Goal: Information Seeking & Learning: Learn about a topic

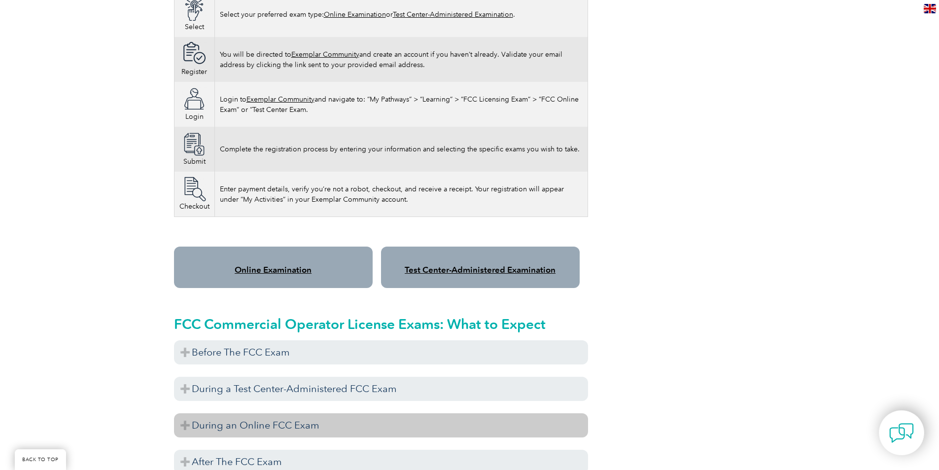
scroll to position [690, 0]
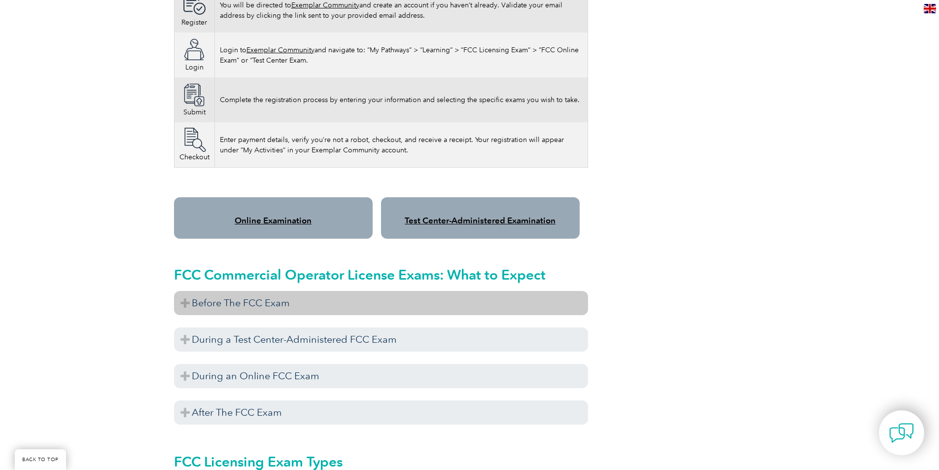
click at [202, 296] on h3 "Before The FCC Exam" at bounding box center [381, 303] width 414 height 24
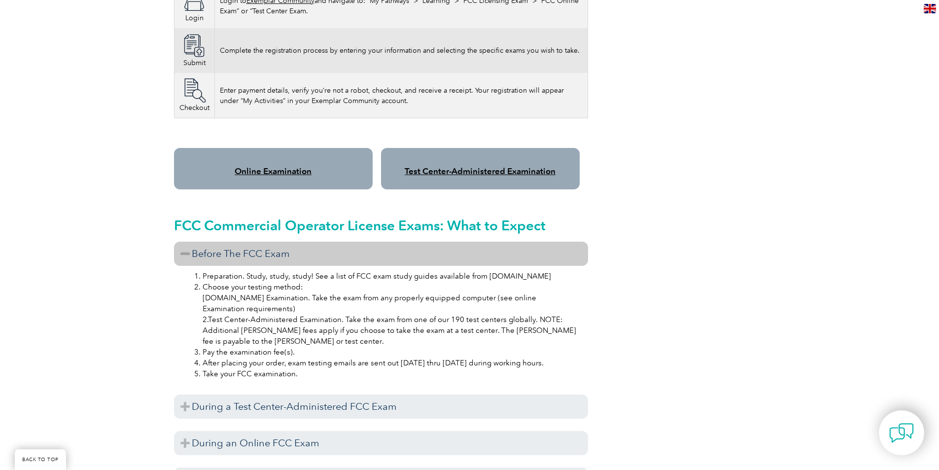
scroll to position [789, 0]
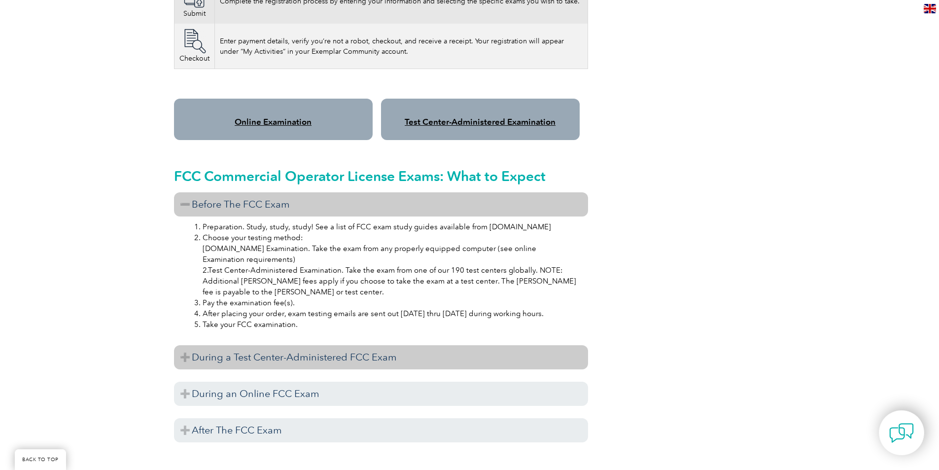
click at [187, 347] on h3 "During a Test Center-Administered FCC Exam" at bounding box center [381, 357] width 414 height 24
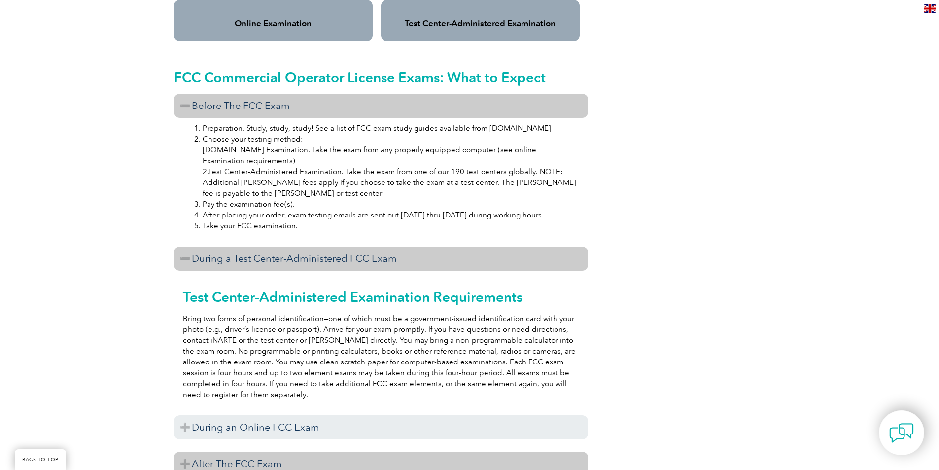
scroll to position [986, 0]
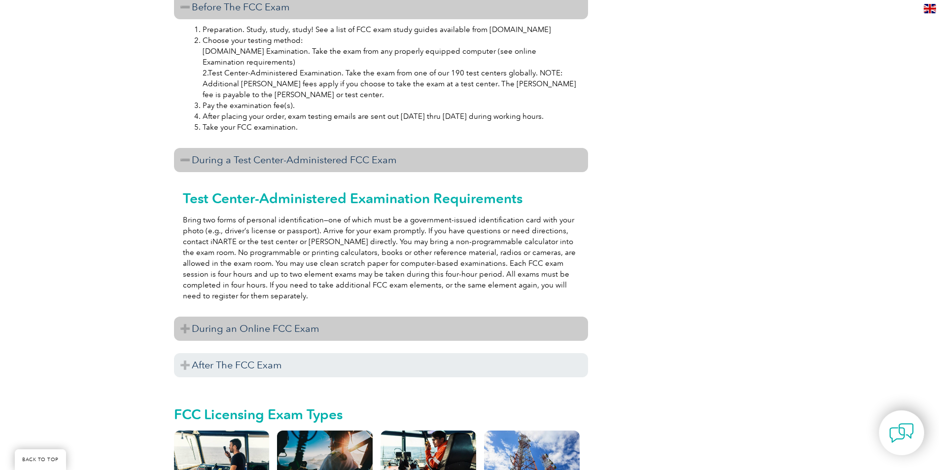
click at [184, 317] on h3 "During an Online FCC Exam" at bounding box center [381, 328] width 414 height 24
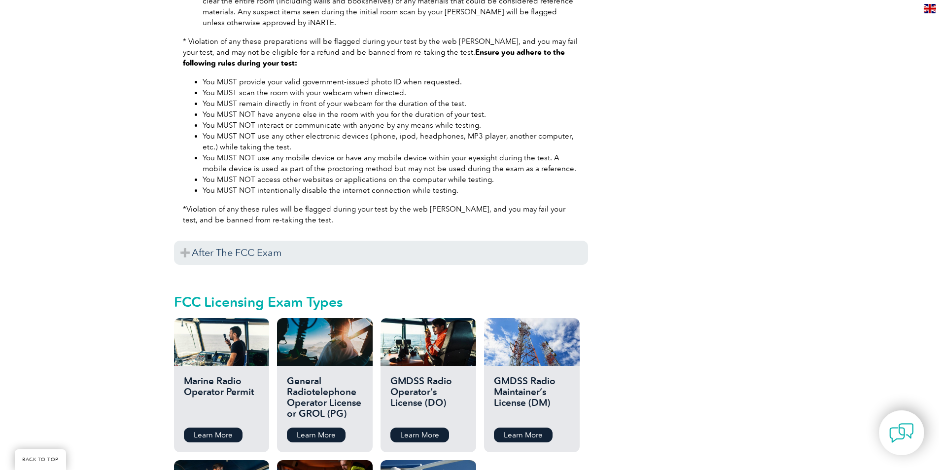
scroll to position [1528, 0]
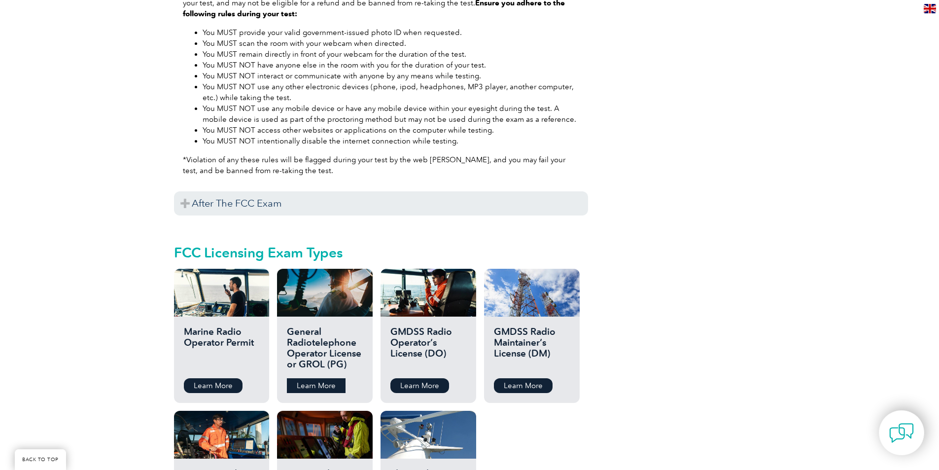
click at [310, 378] on link "Learn More" at bounding box center [316, 385] width 59 height 15
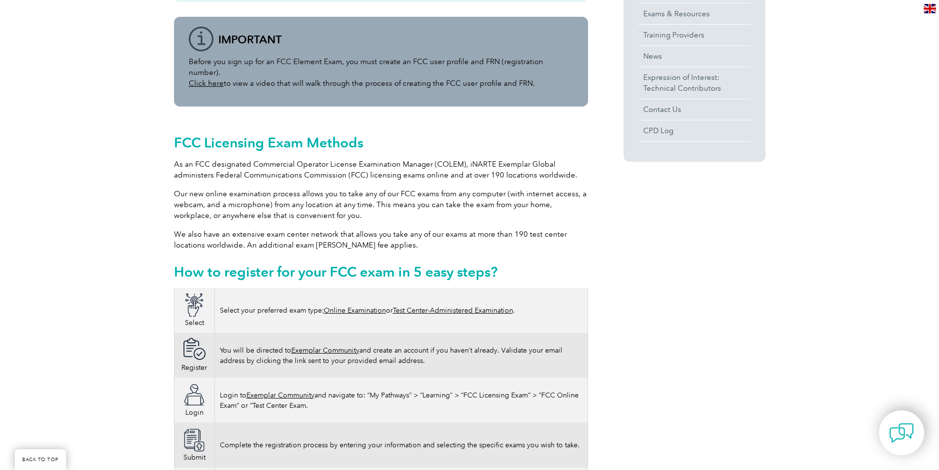
scroll to position [394, 0]
